Goal: Task Accomplishment & Management: Manage account settings

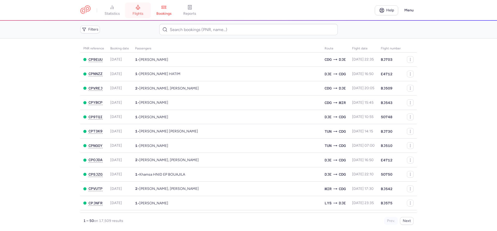
click at [141, 12] on span "flights" at bounding box center [137, 13] width 11 height 5
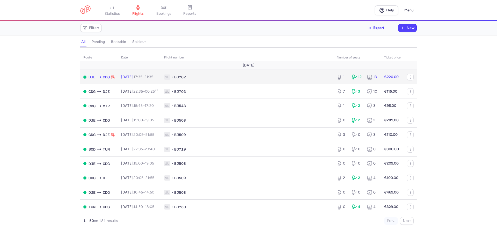
click at [152, 77] on span "17:35 – 21:35 +0" at bounding box center [144, 77] width 20 height 4
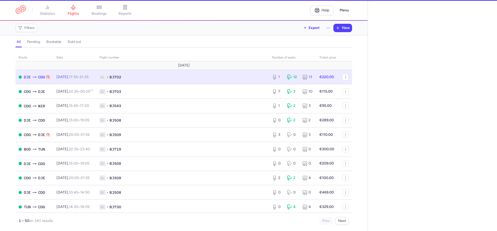
select select "hours"
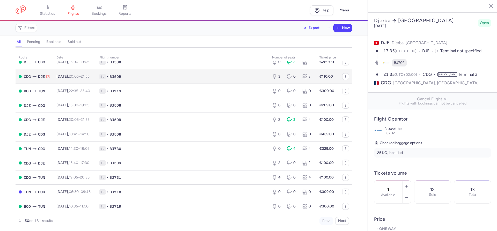
scroll to position [59, 0]
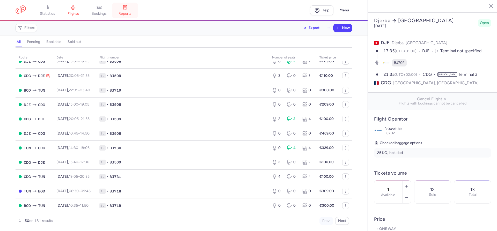
click at [119, 16] on link "reports" at bounding box center [125, 10] width 26 height 11
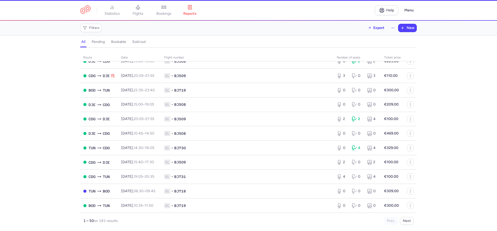
click at [151, 15] on li "bookings" at bounding box center [164, 10] width 26 height 11
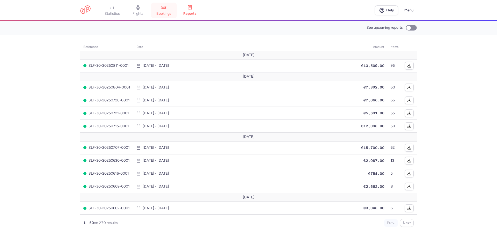
click at [162, 13] on span "bookings" at bounding box center [163, 13] width 15 height 5
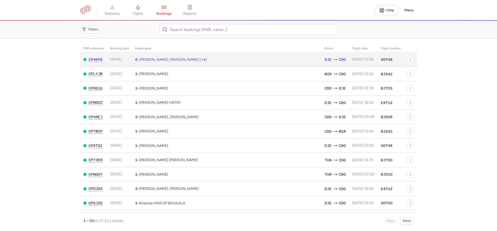
click at [163, 60] on span "[PERSON_NAME], [PERSON_NAME] (+4)" at bounding box center [173, 59] width 68 height 4
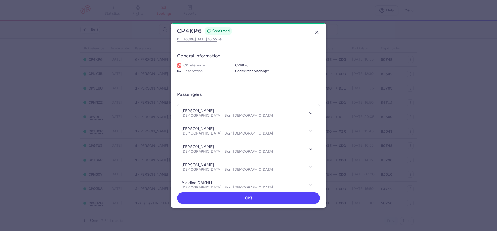
click at [318, 31] on line "button" at bounding box center [316, 32] width 3 height 3
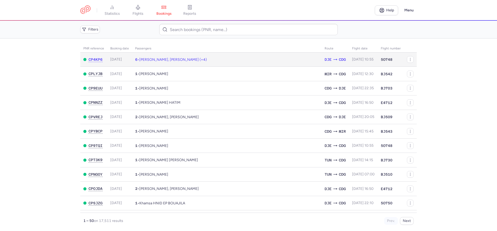
click at [154, 61] on span "[PERSON_NAME], [PERSON_NAME] (+4)" at bounding box center [173, 59] width 68 height 4
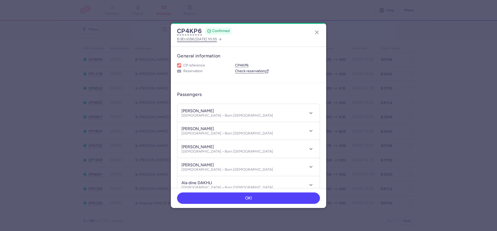
click at [210, 40] on span "[DATE] 10:55" at bounding box center [206, 39] width 22 height 4
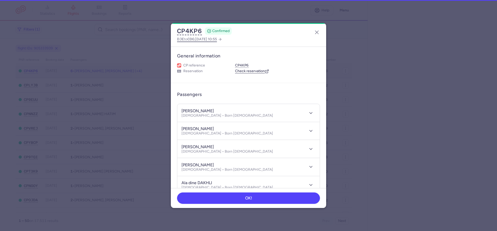
select select "hours"
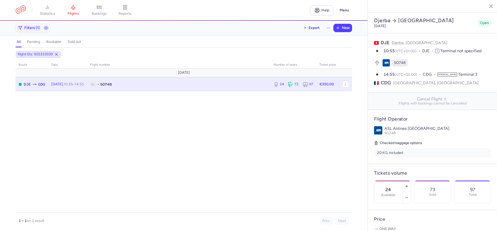
scroll to position [88, 0]
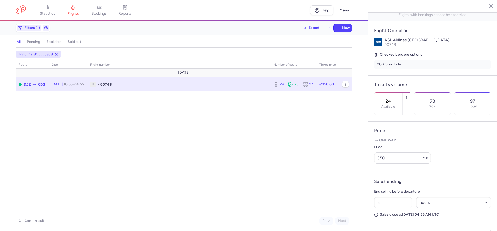
click at [9, 141] on div "flight IDs: 905333939 route date Flight number number of seats Ticket price [DA…" at bounding box center [183, 141] width 367 height 180
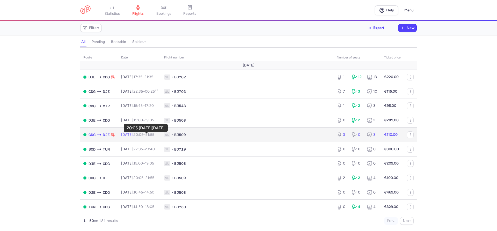
click at [142, 136] on time "20:05" at bounding box center [139, 134] width 10 height 4
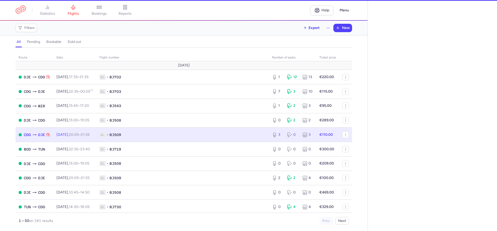
select select "hours"
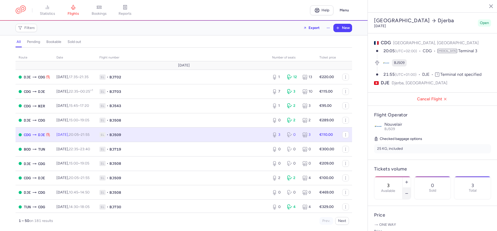
click at [408, 191] on icon "button" at bounding box center [406, 193] width 4 height 4
click at [394, 221] on span "Save changes" at bounding box center [391, 221] width 26 height 5
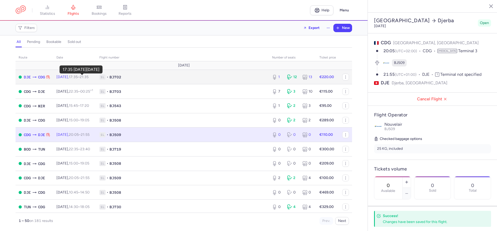
click at [78, 78] on time "17:35" at bounding box center [73, 77] width 9 height 4
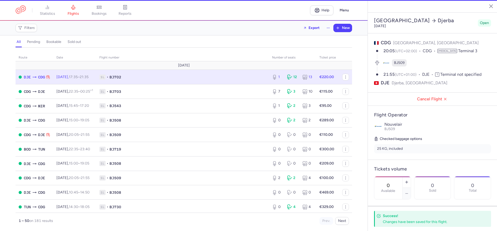
type input "1"
